Goal: Connect with others: Connect with others

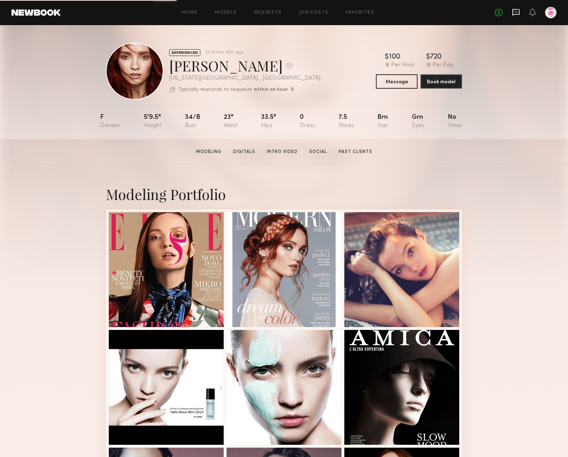
click at [516, 13] on icon at bounding box center [516, 12] width 8 height 8
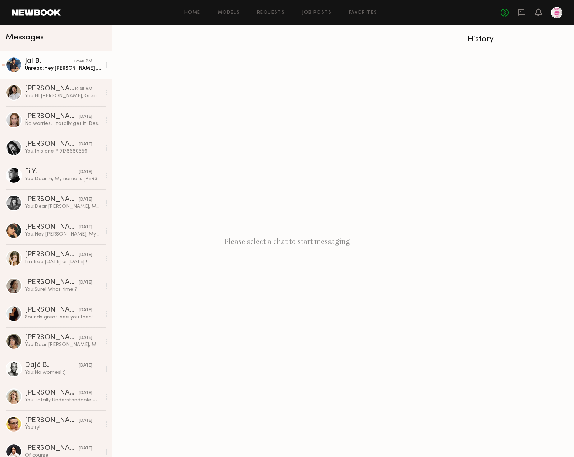
click at [58, 60] on div "Jal B." at bounding box center [49, 61] width 49 height 7
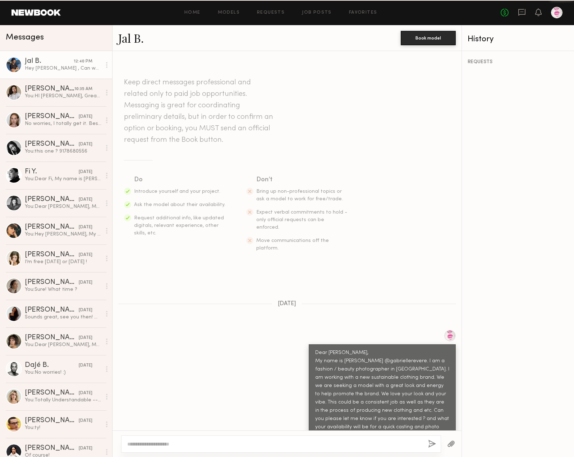
scroll to position [878, 0]
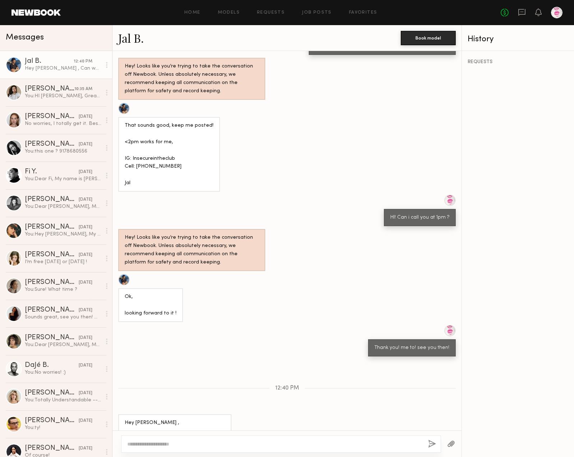
click at [20, 63] on div at bounding box center [14, 65] width 16 height 16
click at [131, 39] on link "Jal B." at bounding box center [131, 37] width 26 height 15
